Goal: Transaction & Acquisition: Book appointment/travel/reservation

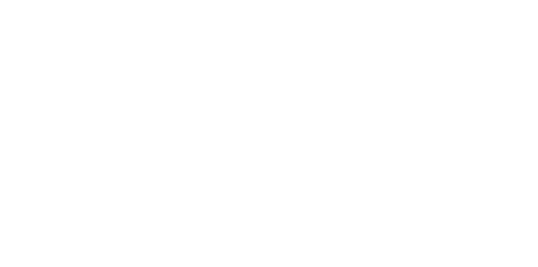
select select "********"
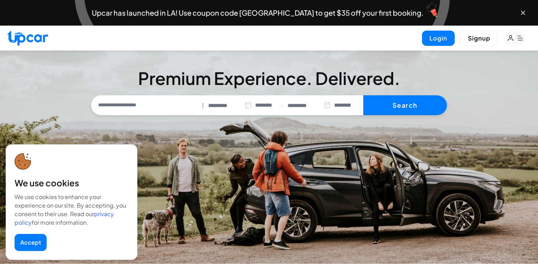
click at [150, 108] on input "text" at bounding box center [146, 105] width 107 height 15
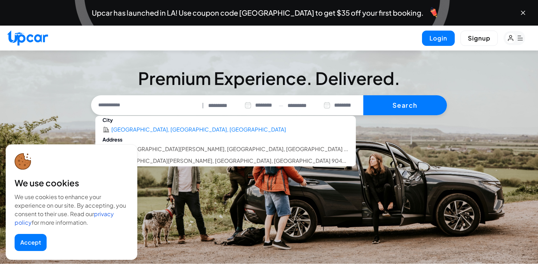
click at [142, 130] on li "[GEOGRAPHIC_DATA], [GEOGRAPHIC_DATA], [GEOGRAPHIC_DATA]" at bounding box center [198, 130] width 175 height 8
type input "**********"
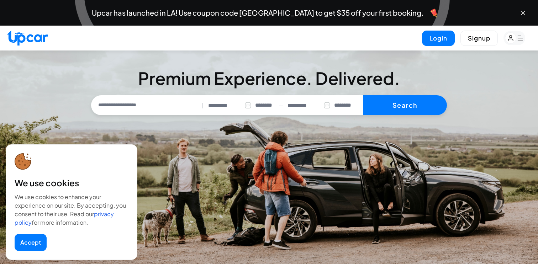
click at [220, 107] on input "*********" at bounding box center [229, 106] width 43 height 8
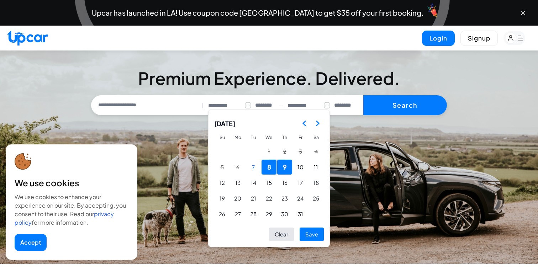
click at [317, 125] on icon "Go to the Next Month" at bounding box center [317, 123] width 9 height 9
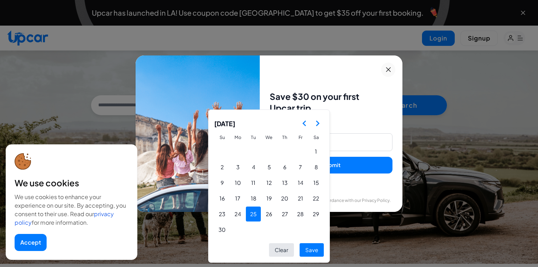
click at [251, 214] on button "25" at bounding box center [253, 214] width 15 height 15
click at [225, 228] on button "30" at bounding box center [221, 229] width 15 height 15
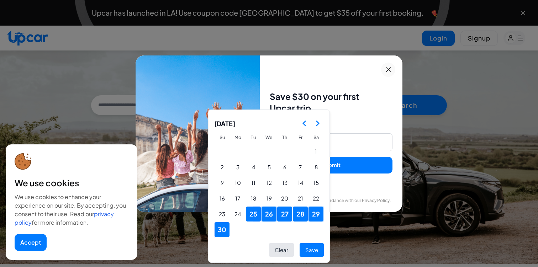
click at [315, 250] on button "Save" at bounding box center [311, 250] width 24 height 14
type input "**********"
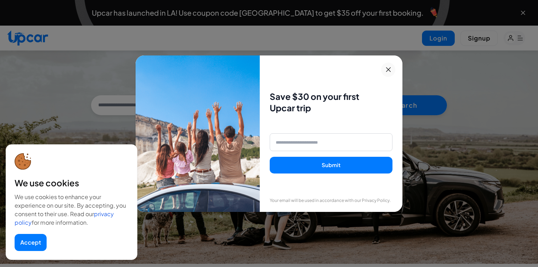
click at [389, 69] on icon at bounding box center [388, 69] width 9 height 9
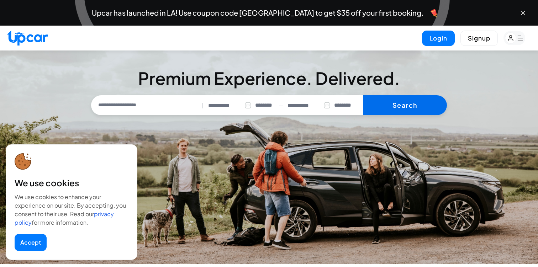
click at [399, 109] on button "Search" at bounding box center [405, 105] width 84 height 20
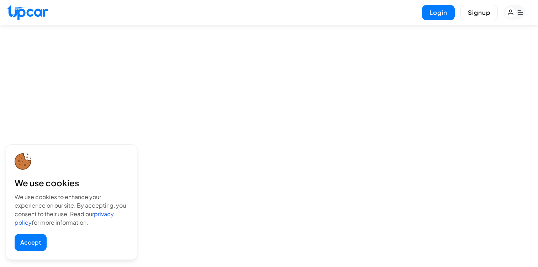
select select "********"
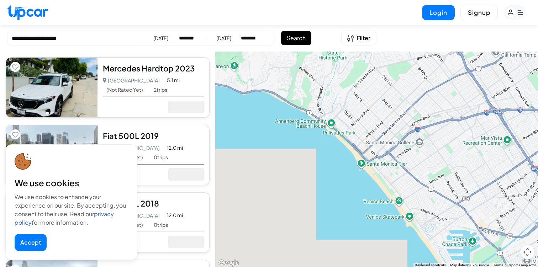
click at [30, 244] on button "Accept" at bounding box center [31, 242] width 32 height 17
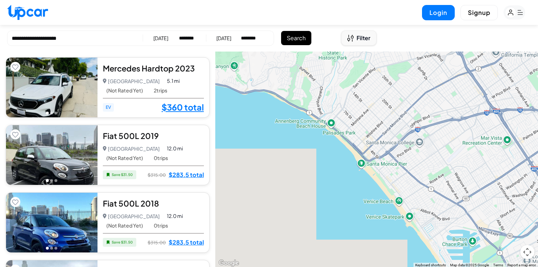
click at [358, 40] on span "Filter" at bounding box center [363, 38] width 14 height 9
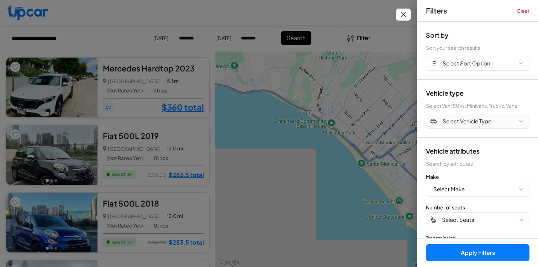
click at [450, 121] on span "Select Vehicle Type" at bounding box center [466, 121] width 49 height 8
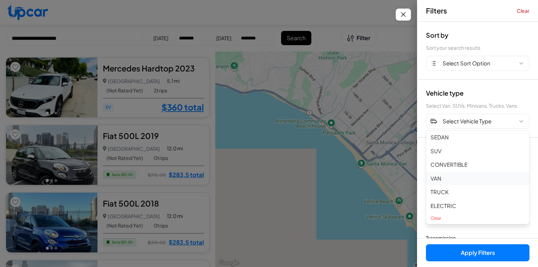
scroll to position [50, 0]
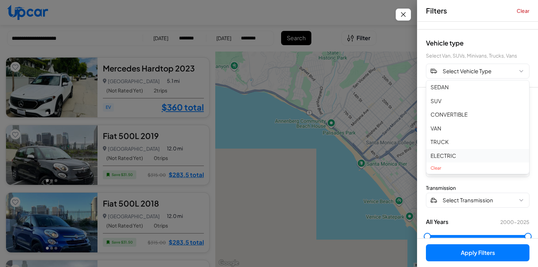
click at [440, 150] on button "ELECTRIC" at bounding box center [477, 156] width 103 height 14
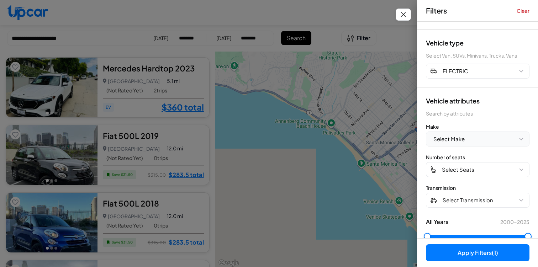
click at [460, 136] on span "Select Make" at bounding box center [448, 139] width 31 height 8
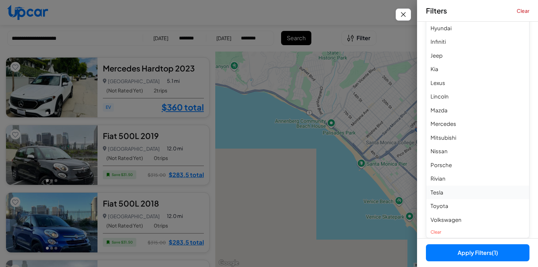
click at [452, 193] on button "Tesla" at bounding box center [477, 193] width 103 height 14
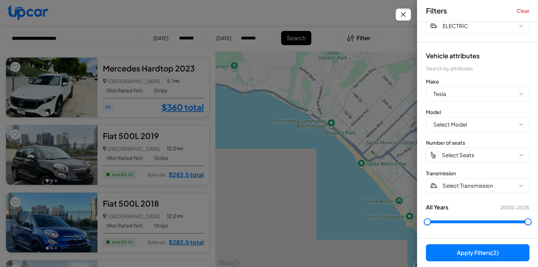
click at [452, 253] on button "Apply Filters (2)" at bounding box center [477, 252] width 103 height 17
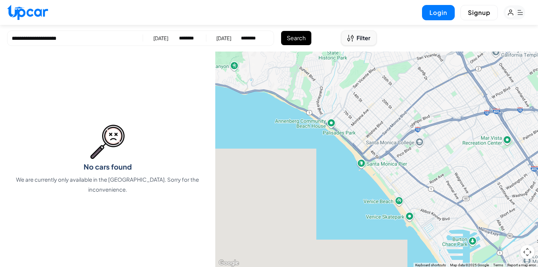
click at [364, 35] on span "Filter" at bounding box center [363, 38] width 14 height 9
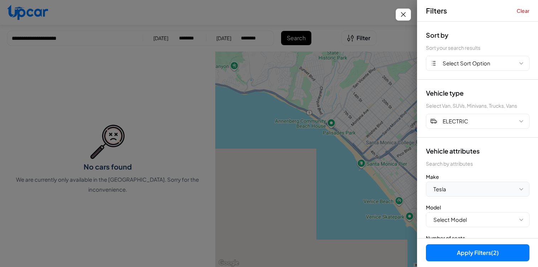
click at [463, 192] on button "Tesla" at bounding box center [477, 189] width 103 height 15
click at [524, 7] on div "Filters Clear" at bounding box center [477, 11] width 121 height 22
click at [526, 9] on button "Clear" at bounding box center [522, 10] width 13 height 7
click at [479, 115] on button "Select Vehicle Type" at bounding box center [477, 121] width 103 height 15
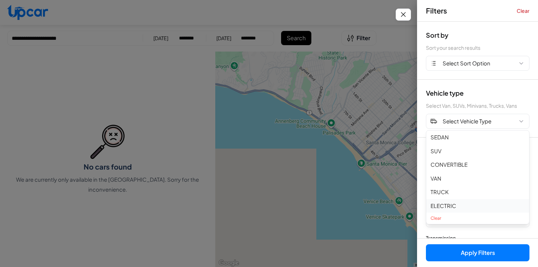
click at [470, 210] on button "ELECTRIC" at bounding box center [477, 206] width 103 height 14
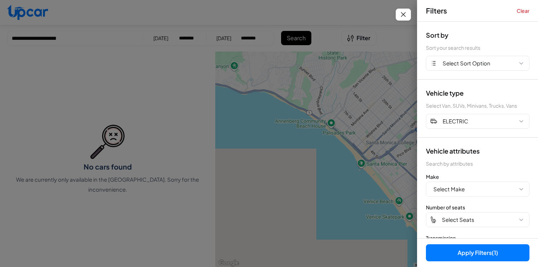
click at [465, 253] on button "Apply Filters (1)" at bounding box center [477, 252] width 103 height 17
